Goal: Information Seeking & Learning: Compare options

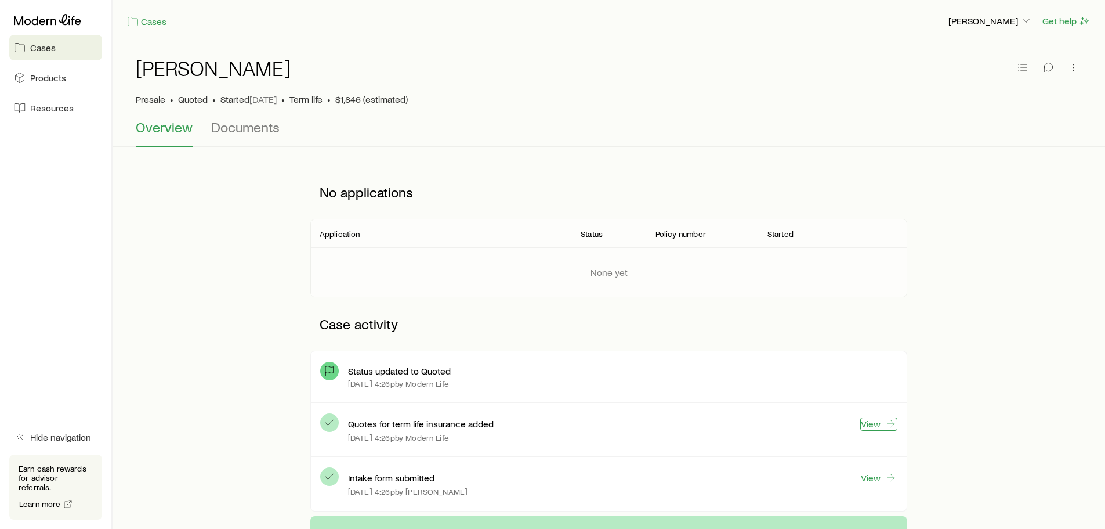
click at [876, 426] on link "View" at bounding box center [878, 423] width 37 height 13
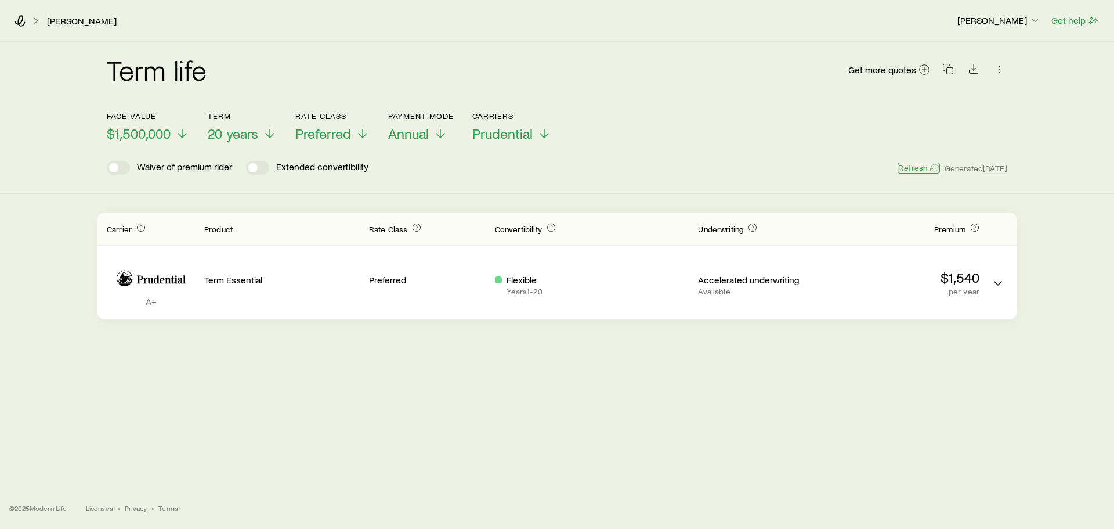
click at [920, 165] on button "Refresh" at bounding box center [918, 167] width 42 height 11
click at [419, 131] on span "Annual" at bounding box center [408, 133] width 41 height 16
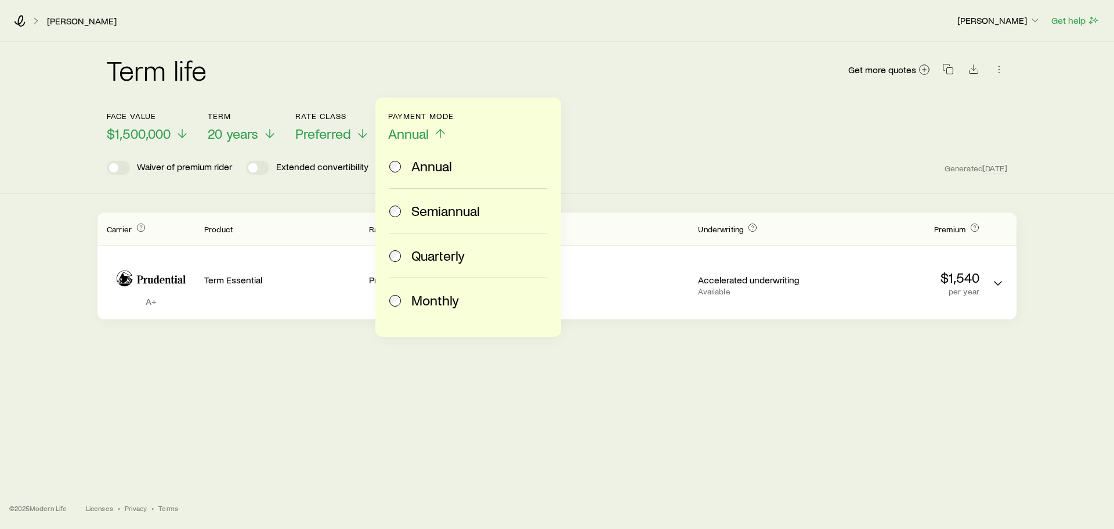
click at [421, 289] on label "Monthly" at bounding box center [465, 300] width 153 height 44
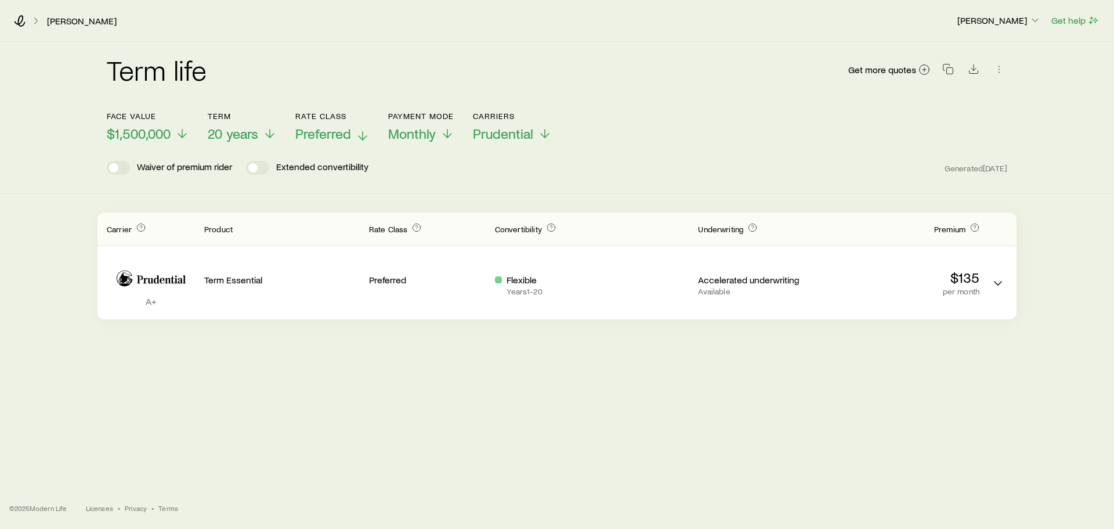
click at [331, 136] on span "Preferred" at bounding box center [323, 133] width 56 height 16
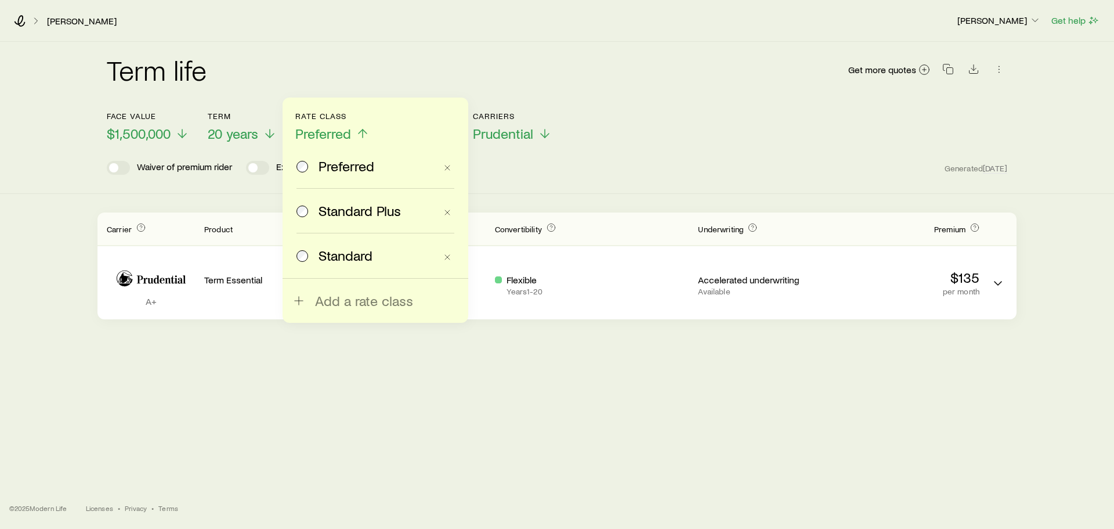
click at [333, 209] on span "Standard Plus" at bounding box center [360, 210] width 82 height 16
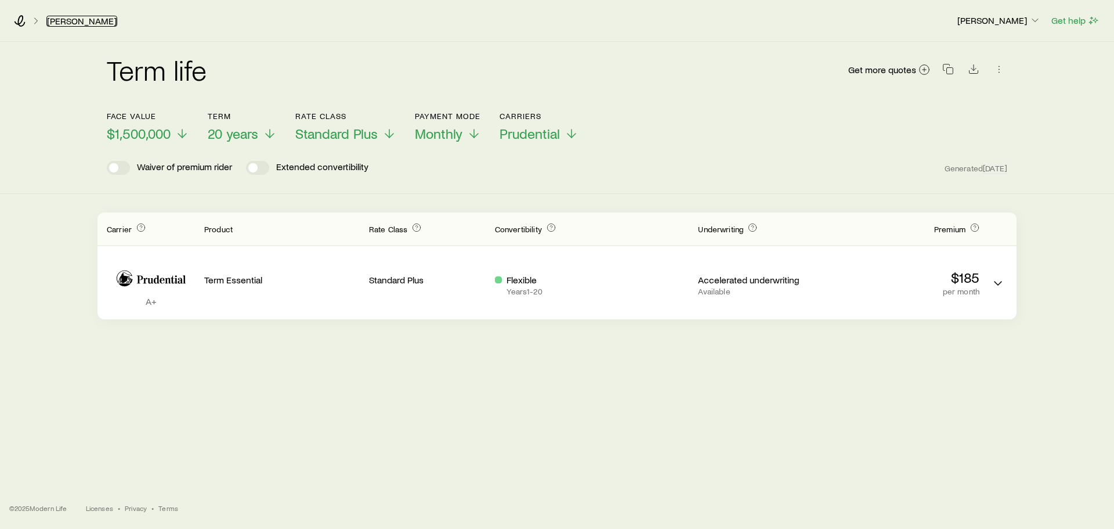
click at [66, 21] on link "[PERSON_NAME]" at bounding box center [81, 21] width 71 height 11
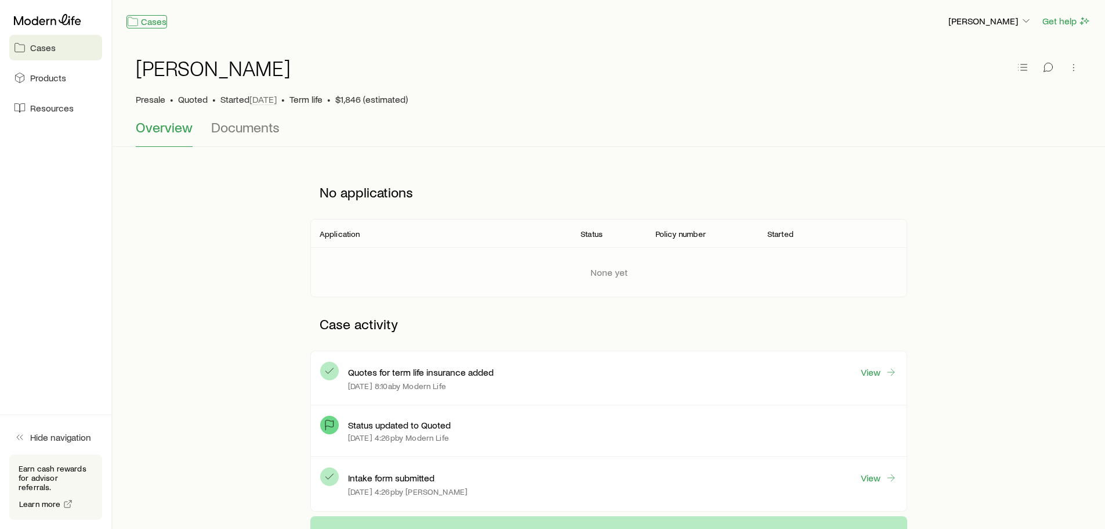
click at [146, 20] on link "Cases" at bounding box center [146, 21] width 41 height 13
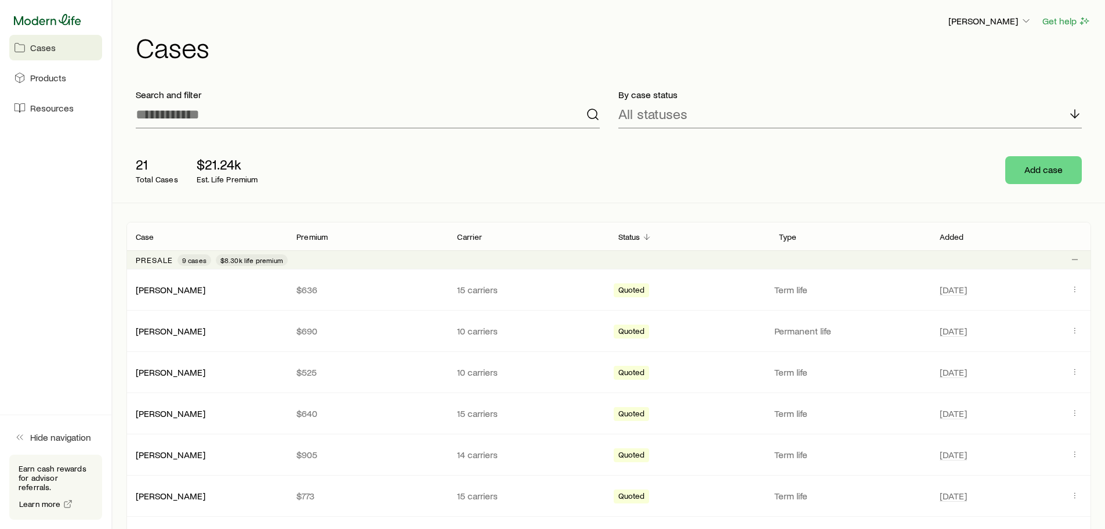
click at [45, 20] on icon at bounding box center [47, 20] width 67 height 12
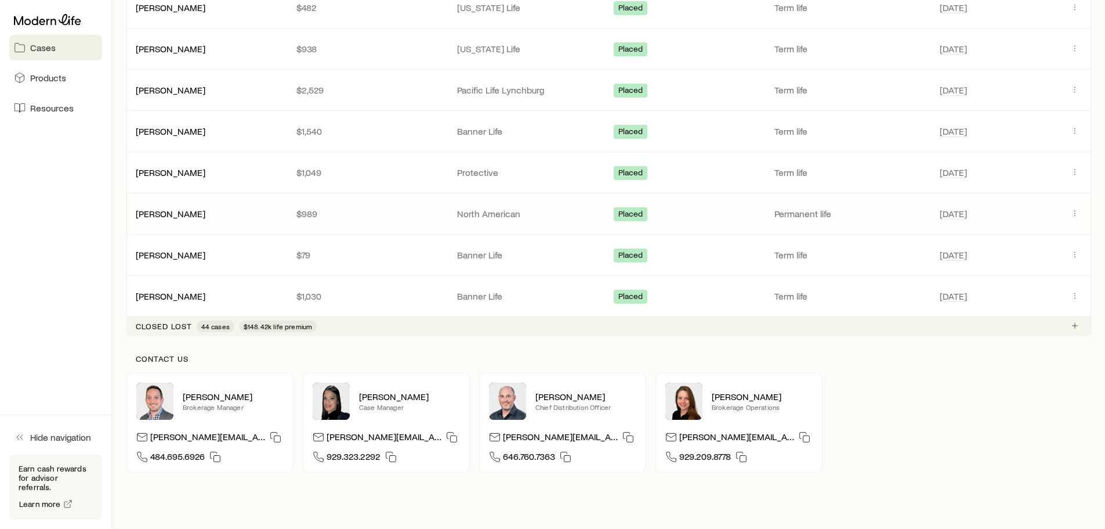
scroll to position [914, 0]
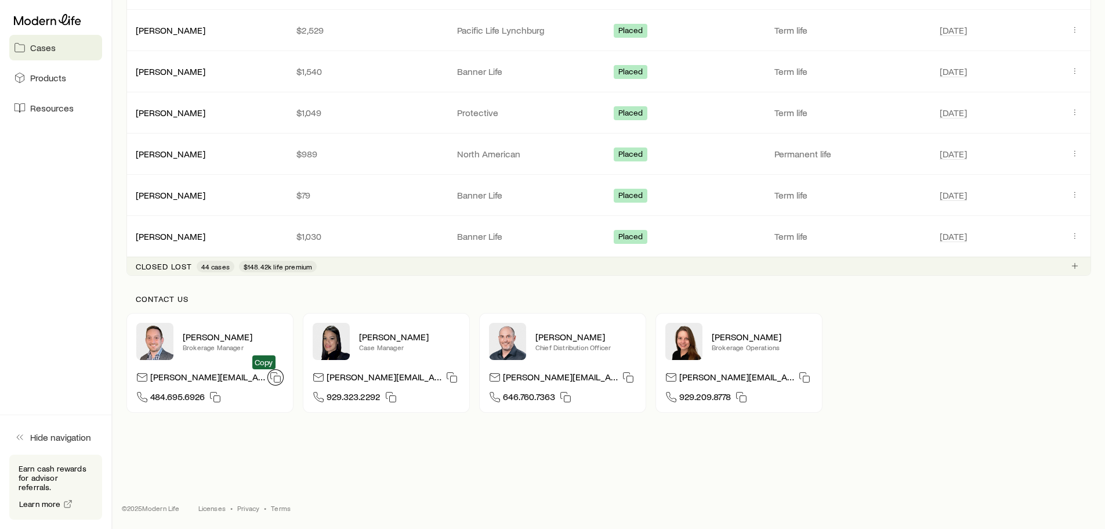
click at [270, 375] on icon "button" at bounding box center [276, 377] width 12 height 12
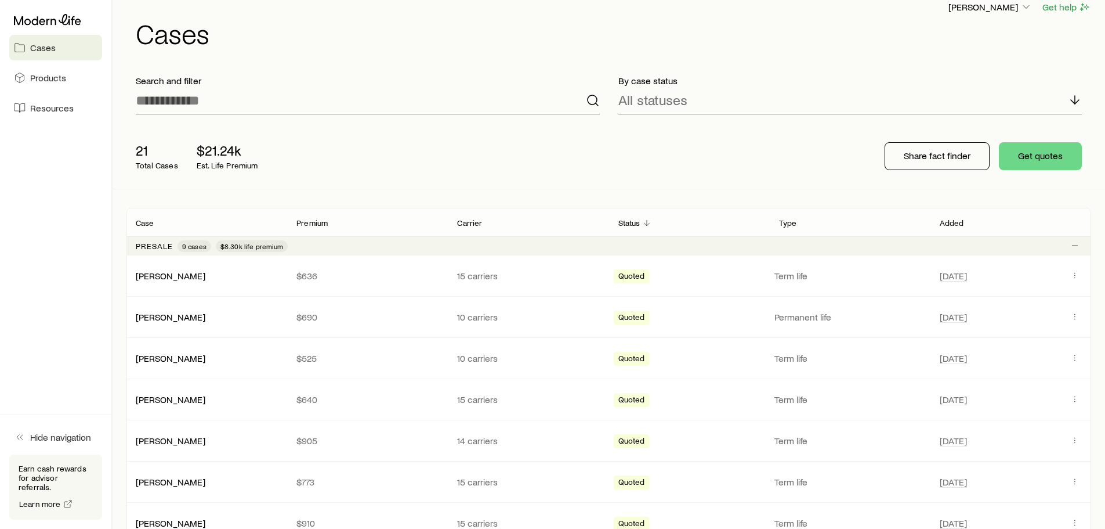
scroll to position [0, 0]
